Goal: Navigation & Orientation: Go to known website

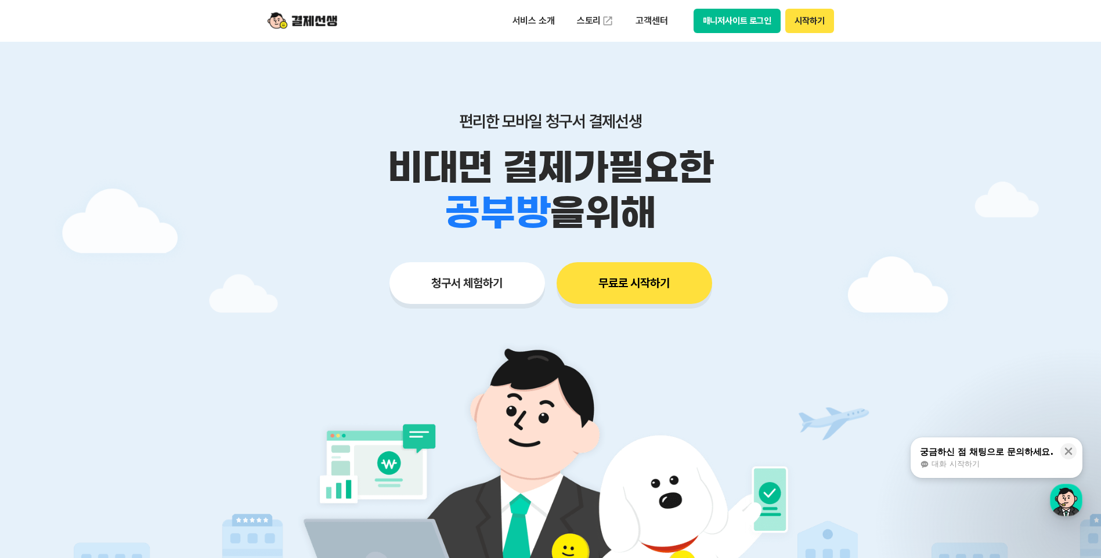
click at [636, 277] on button "무료로 시작하기" at bounding box center [633, 283] width 155 height 42
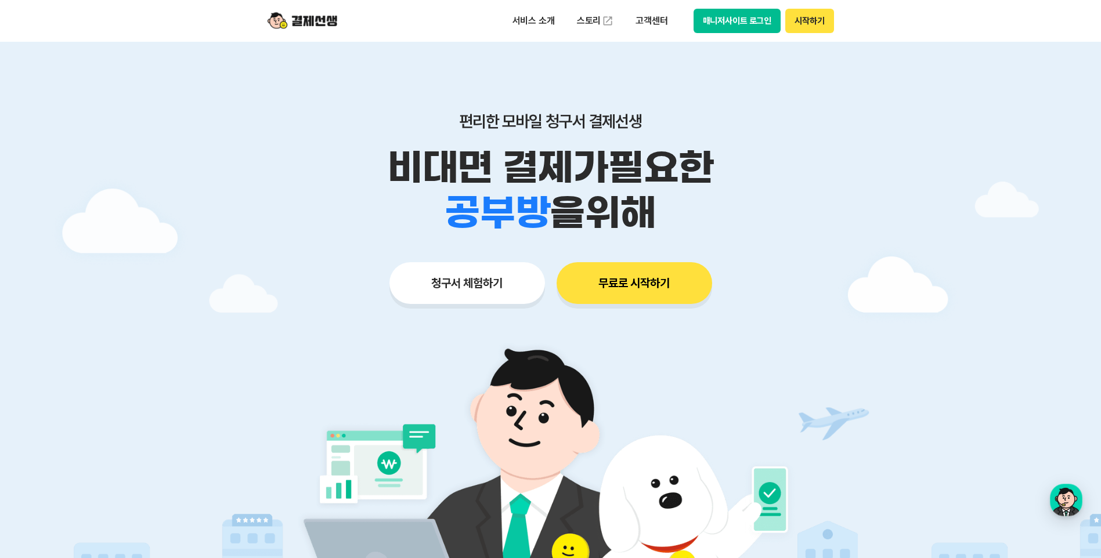
click at [733, 24] on button "매니저사이트 로그인" at bounding box center [737, 21] width 88 height 24
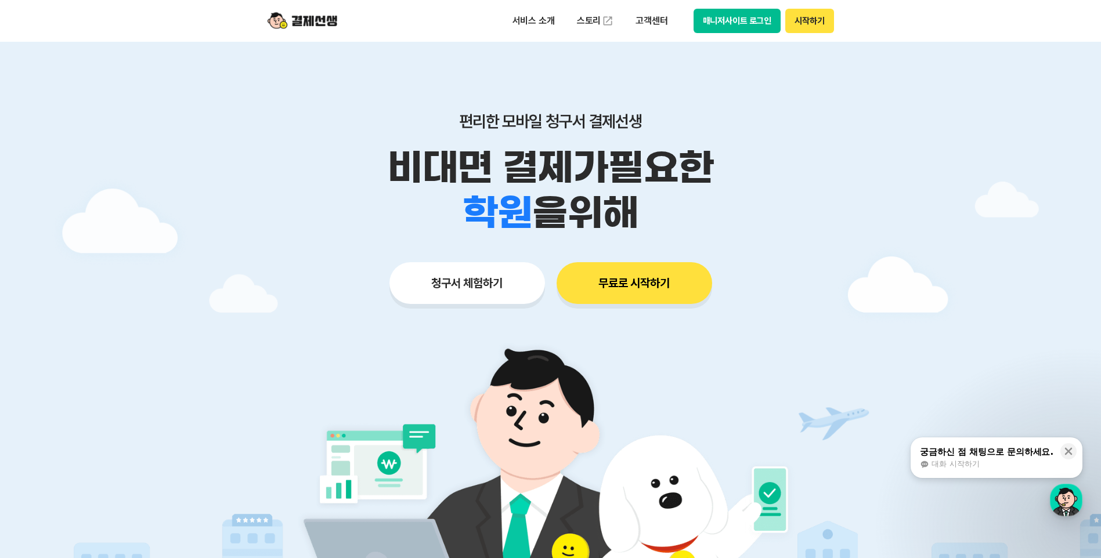
click at [737, 22] on button "매니저사이트 로그인" at bounding box center [737, 21] width 88 height 24
